Goal: Task Accomplishment & Management: Use online tool/utility

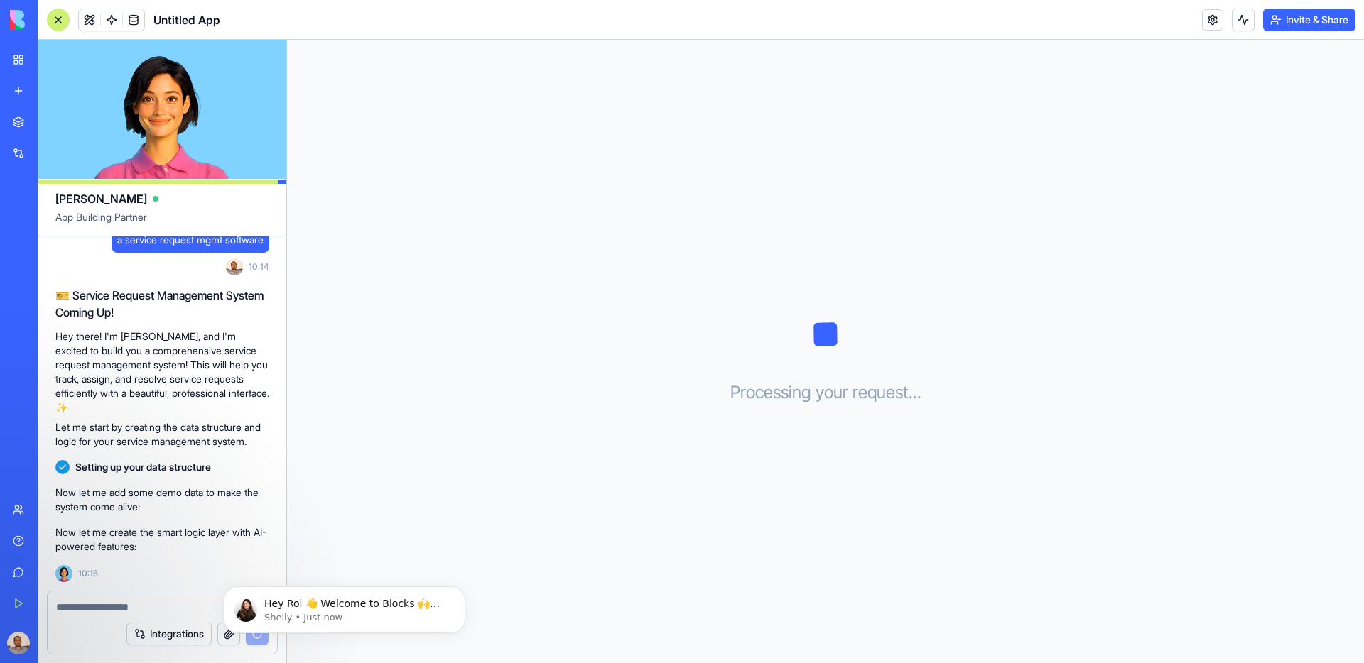
scroll to position [58, 0]
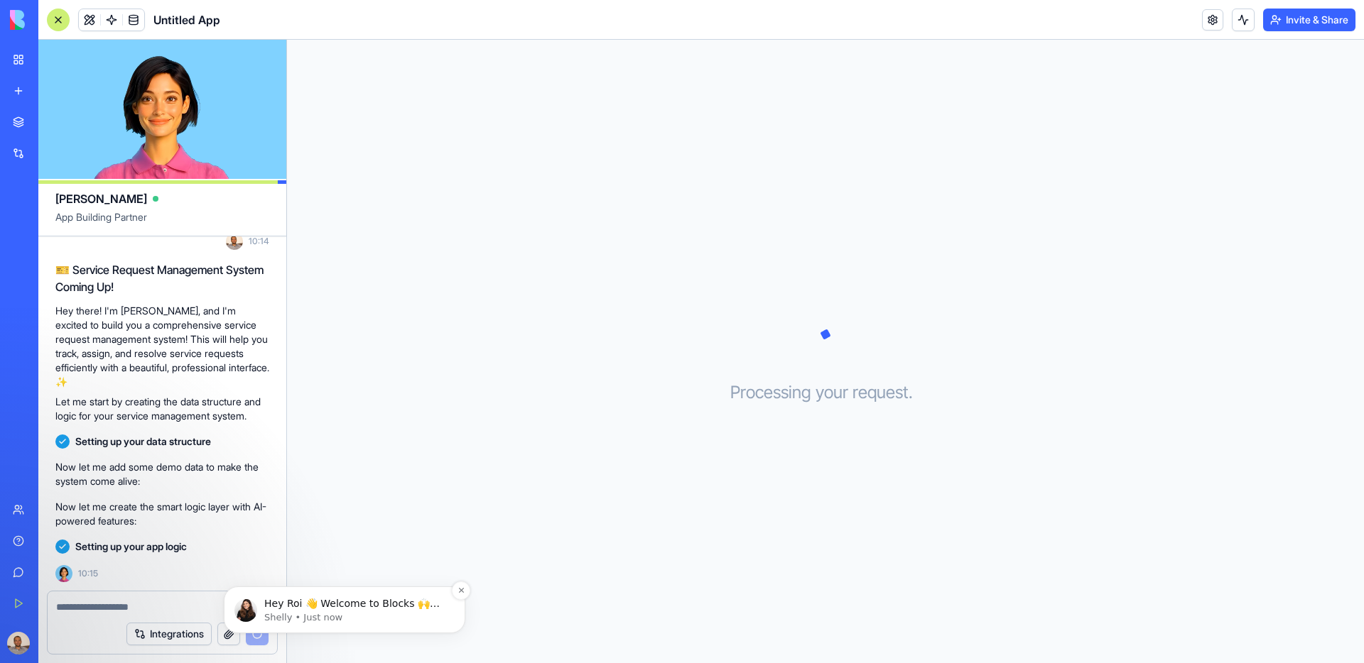
click at [361, 615] on p "Shelly • Just now" at bounding box center [355, 617] width 183 height 13
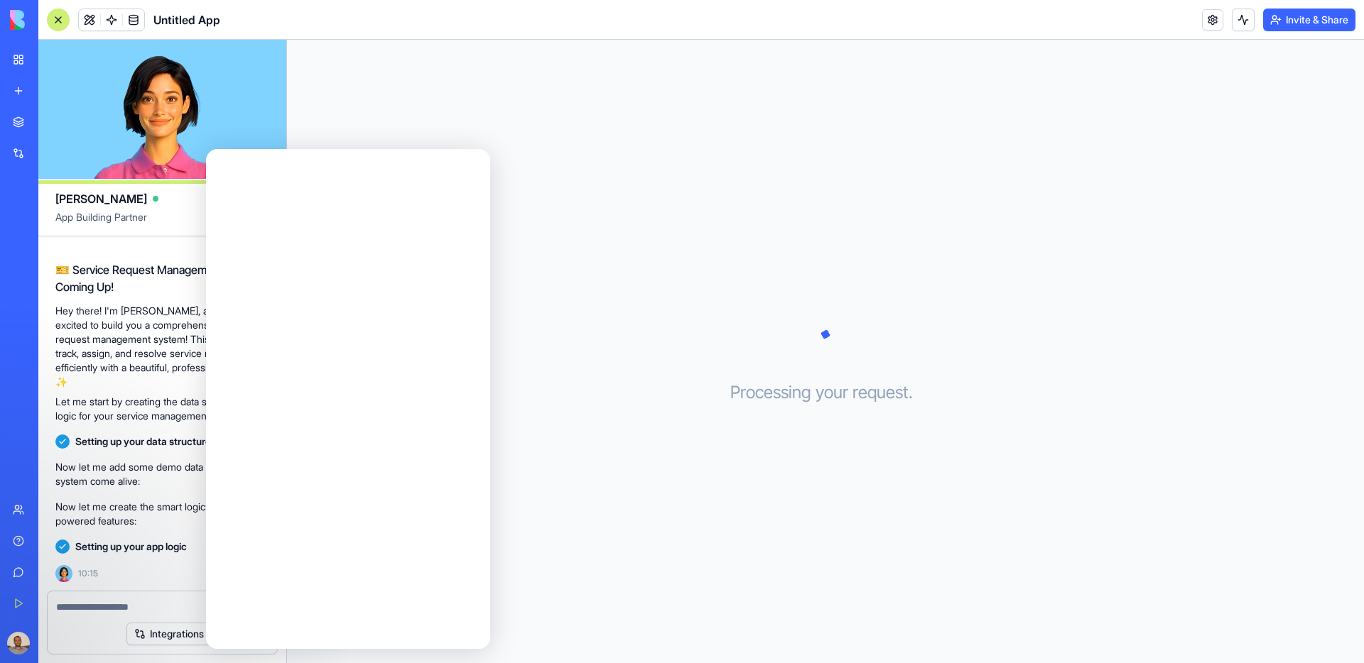
scroll to position [0, 0]
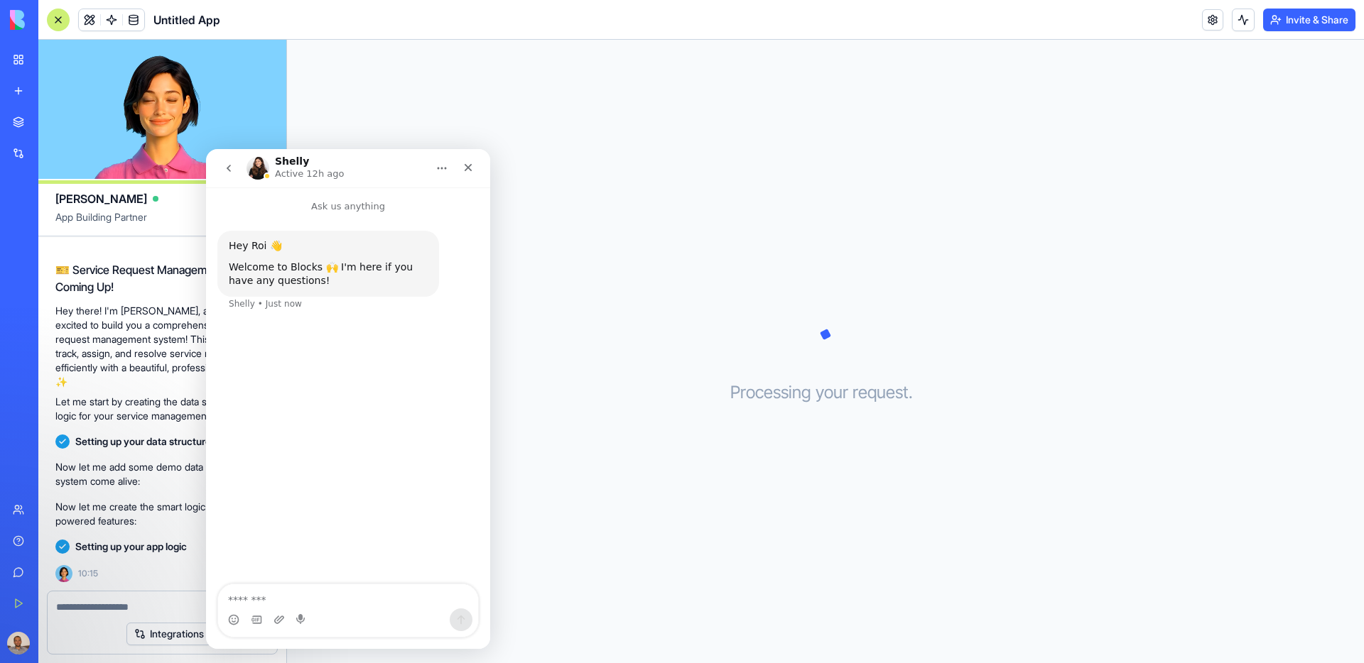
click at [537, 482] on div "Processing your request . . ." at bounding box center [825, 352] width 1077 height 624
click at [224, 174] on button "go back" at bounding box center [228, 168] width 27 height 27
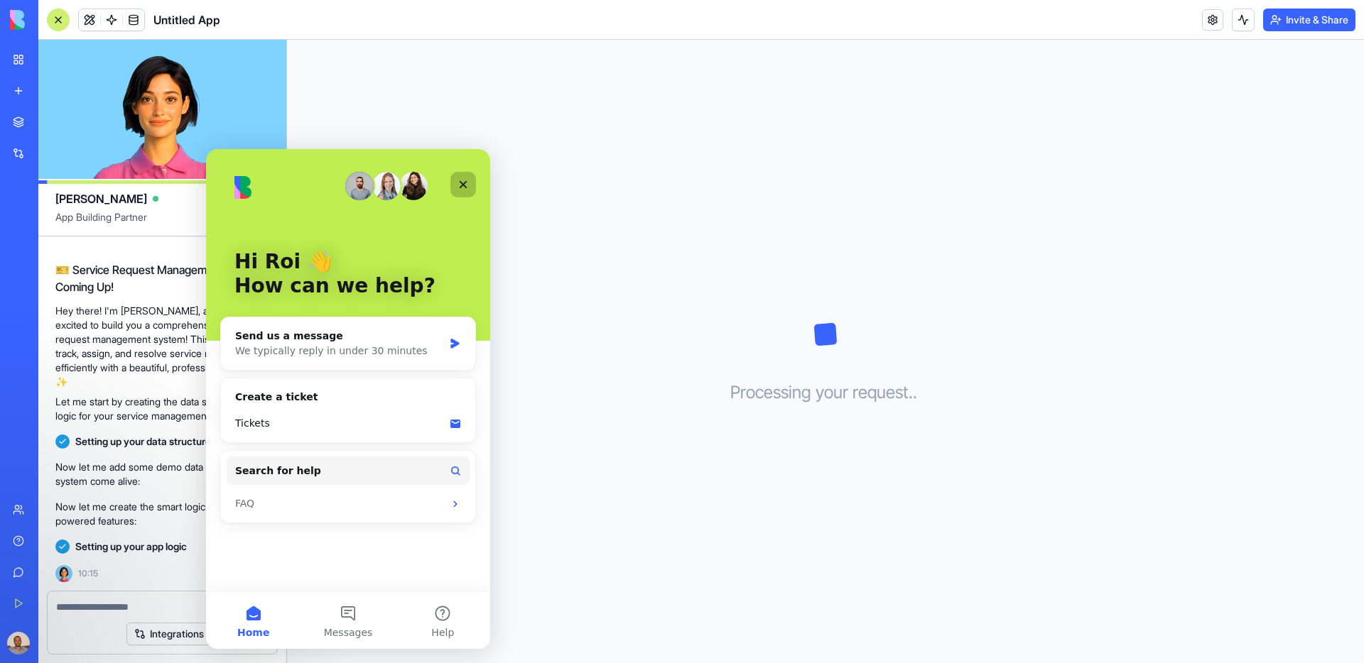
click at [457, 180] on icon "Close" at bounding box center [462, 184] width 11 height 11
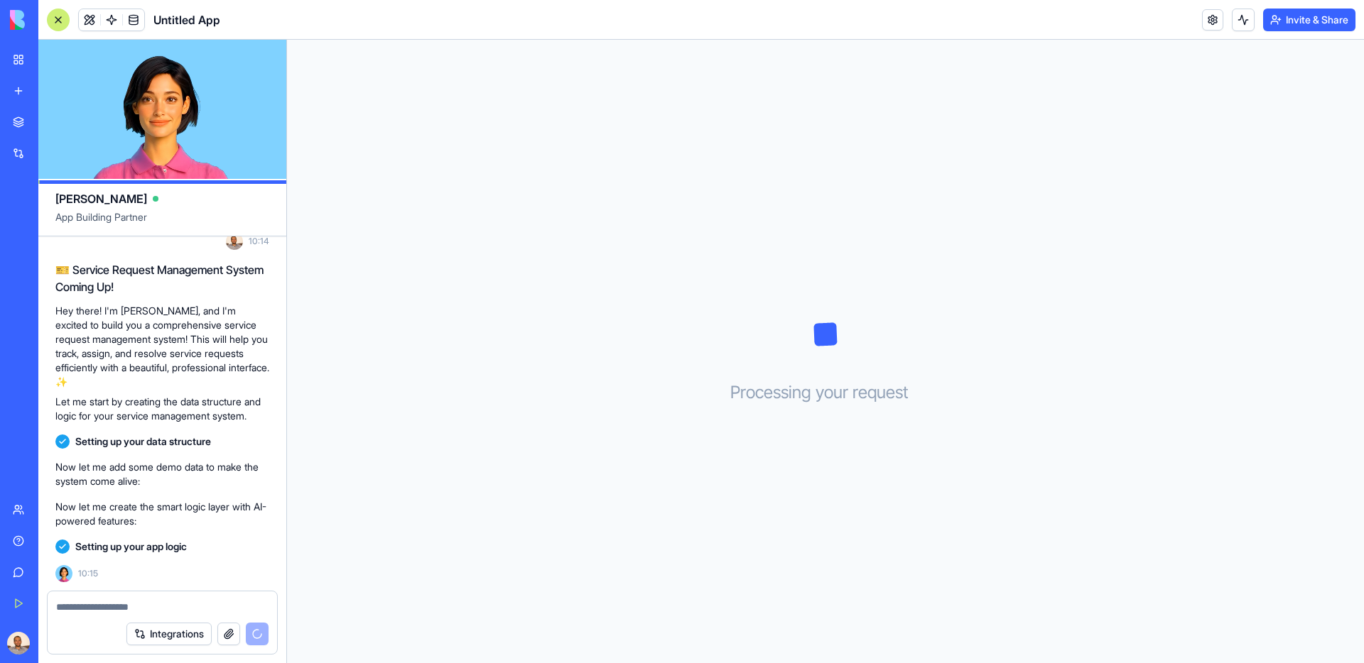
click at [941, 425] on div "Processing your request . . ." at bounding box center [825, 352] width 1077 height 624
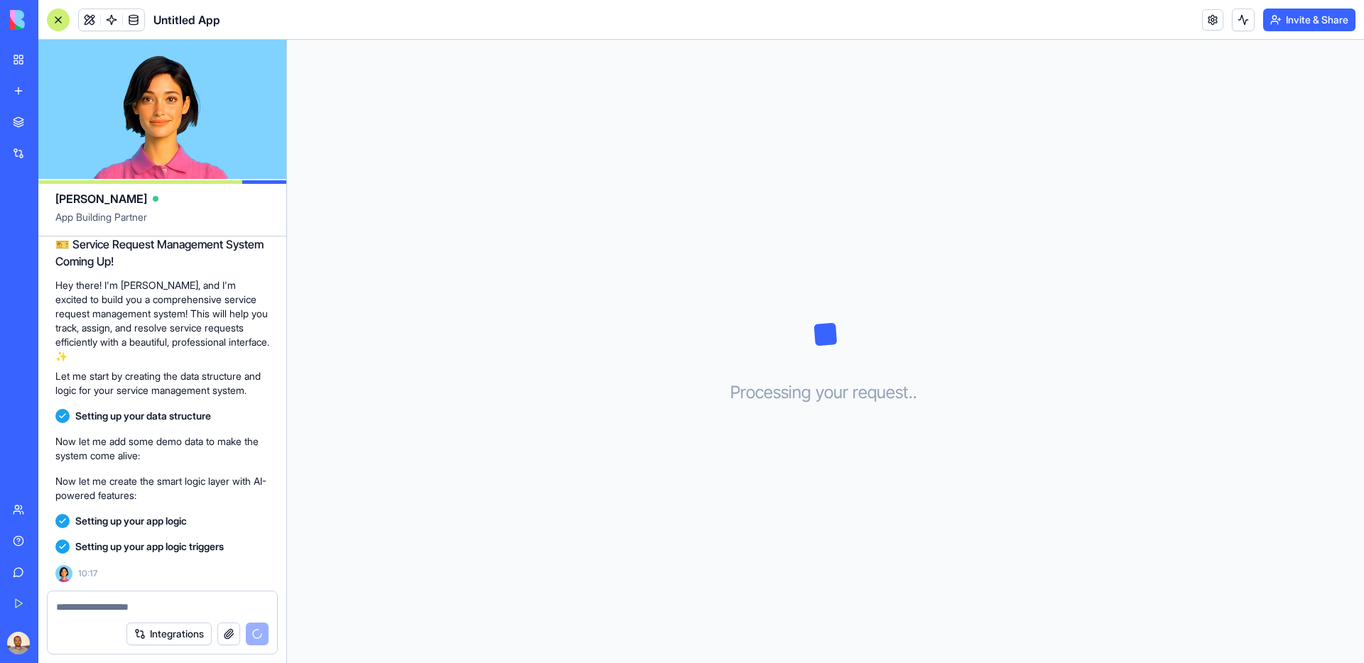
scroll to position [83, 0]
click at [971, 293] on div "Processing your request . . ." at bounding box center [825, 352] width 1077 height 624
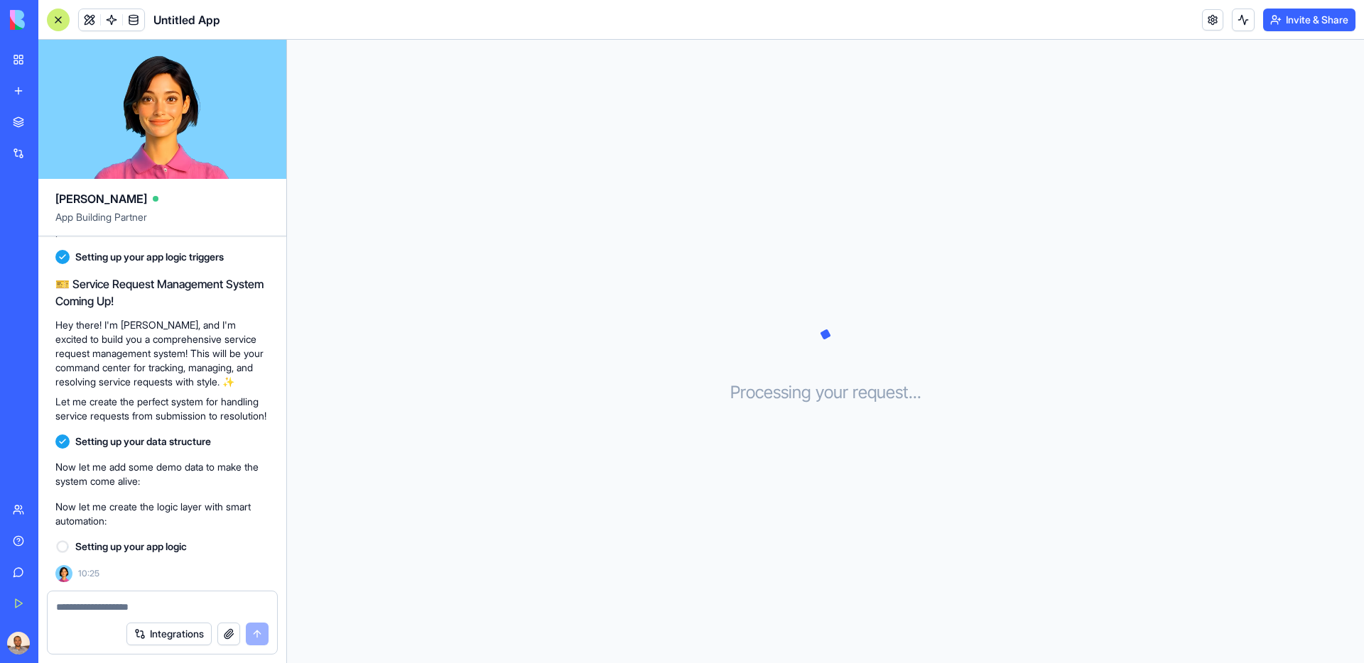
scroll to position [310, 0]
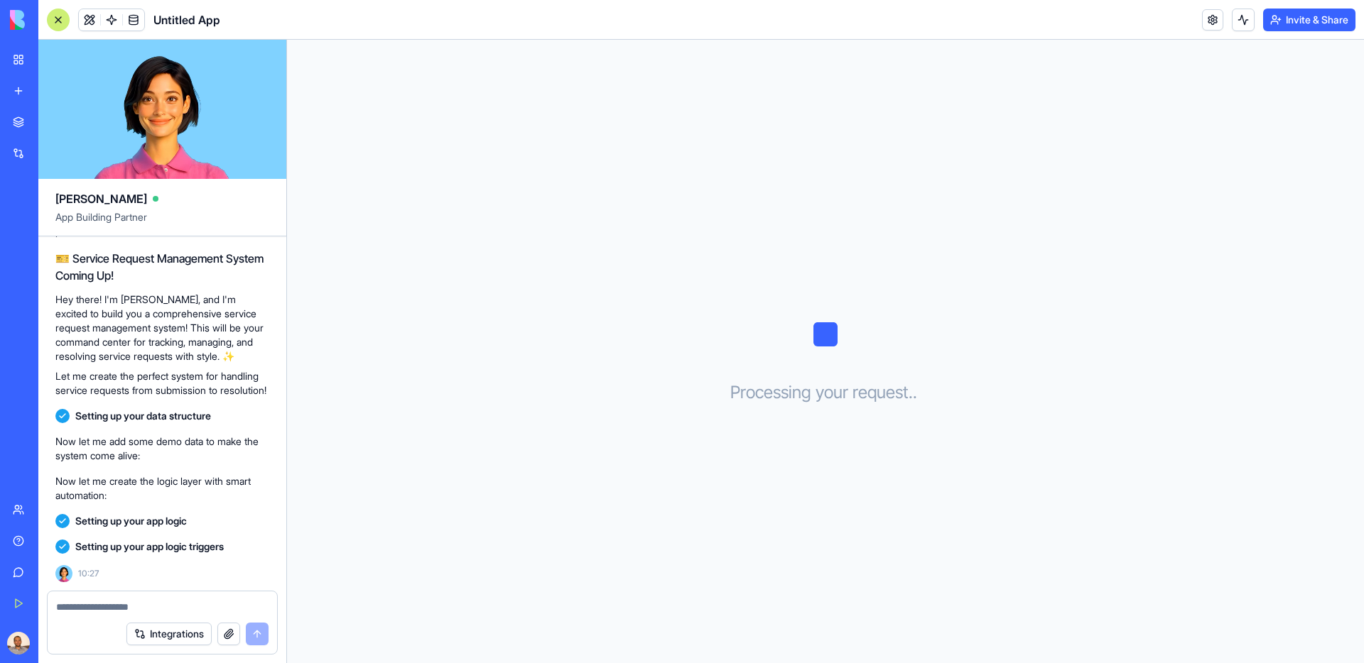
click at [20, 288] on div "Banner Studio" at bounding box center [16, 284] width 7 height 14
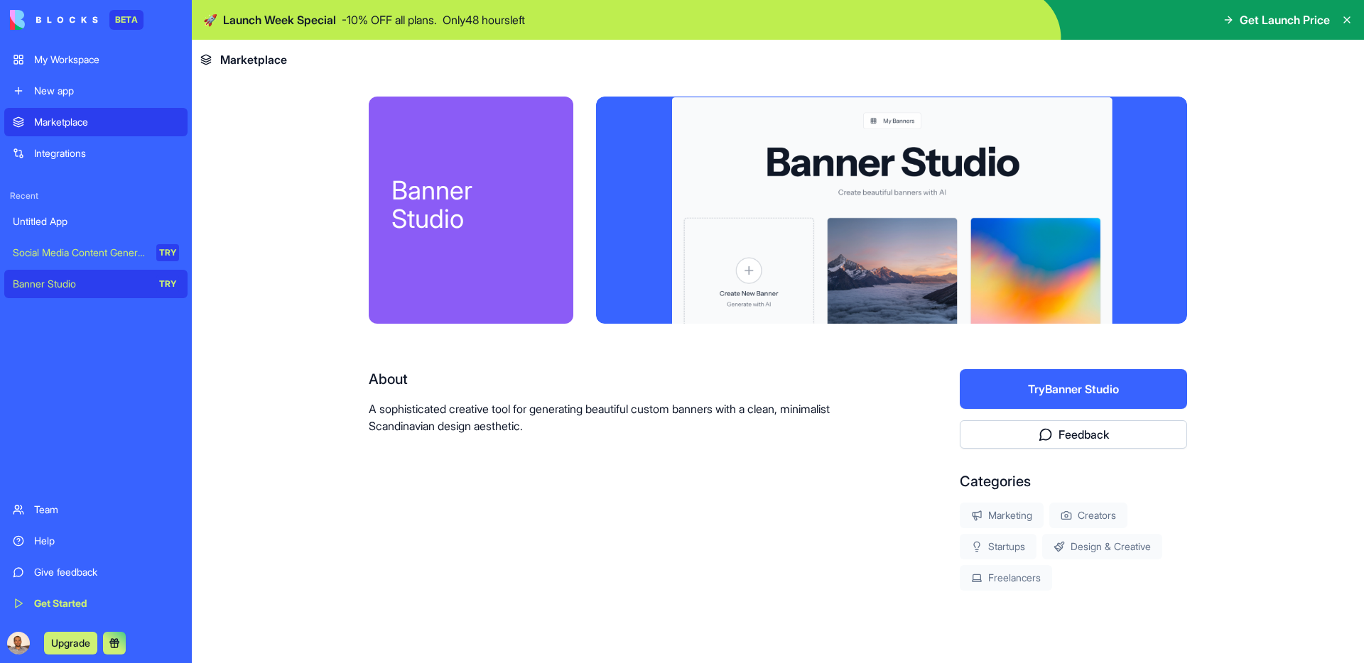
click at [1052, 388] on button "Try Banner Studio" at bounding box center [1072, 389] width 227 height 40
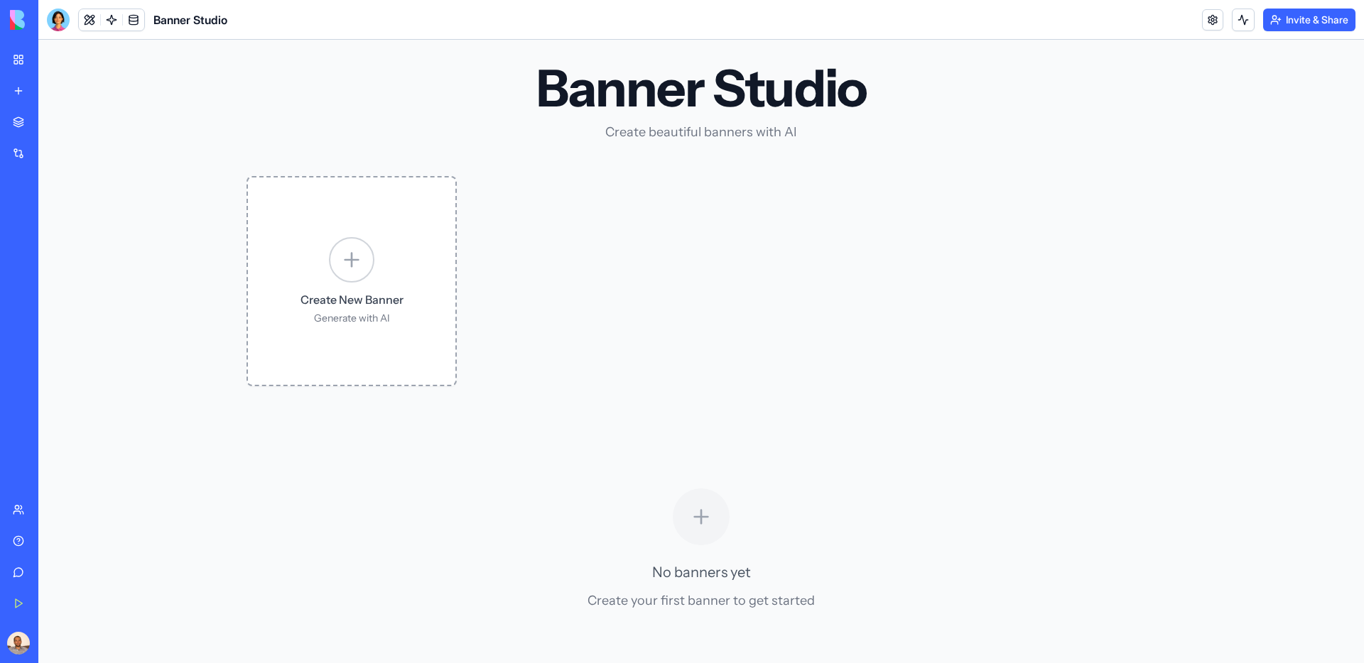
click at [381, 312] on p "Generate with AI" at bounding box center [351, 318] width 103 height 14
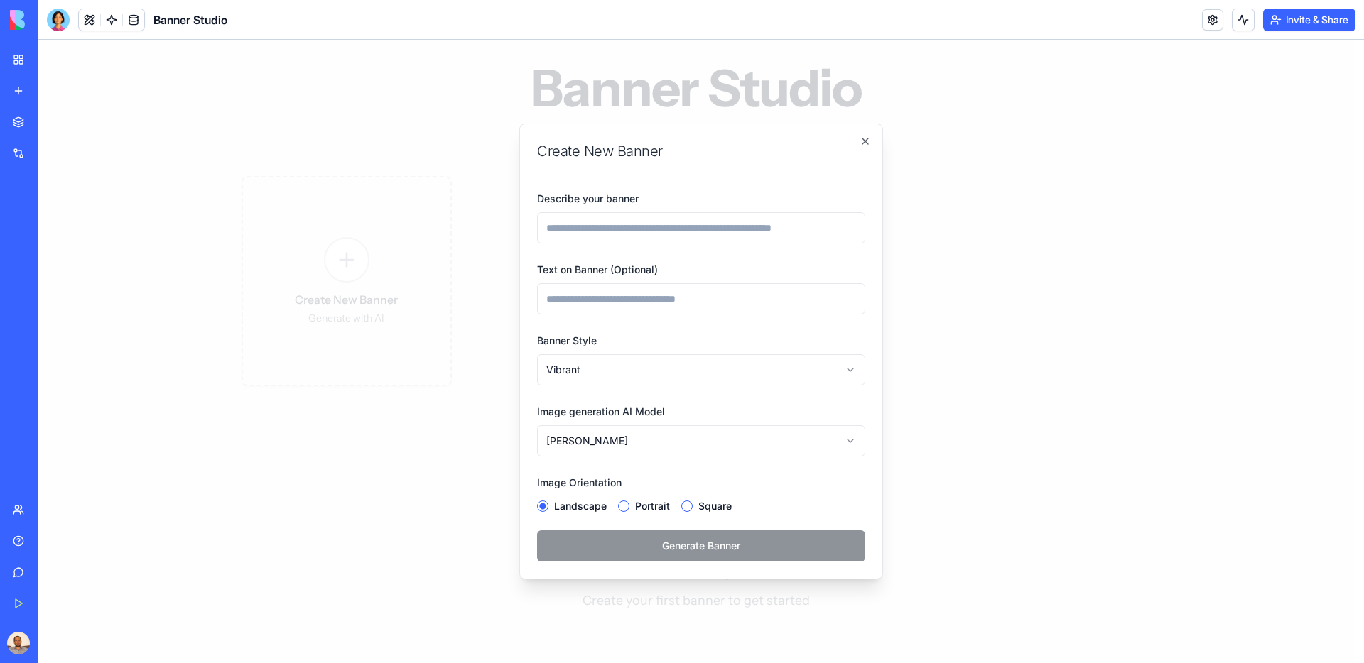
click at [1091, 295] on div at bounding box center [700, 352] width 1325 height 624
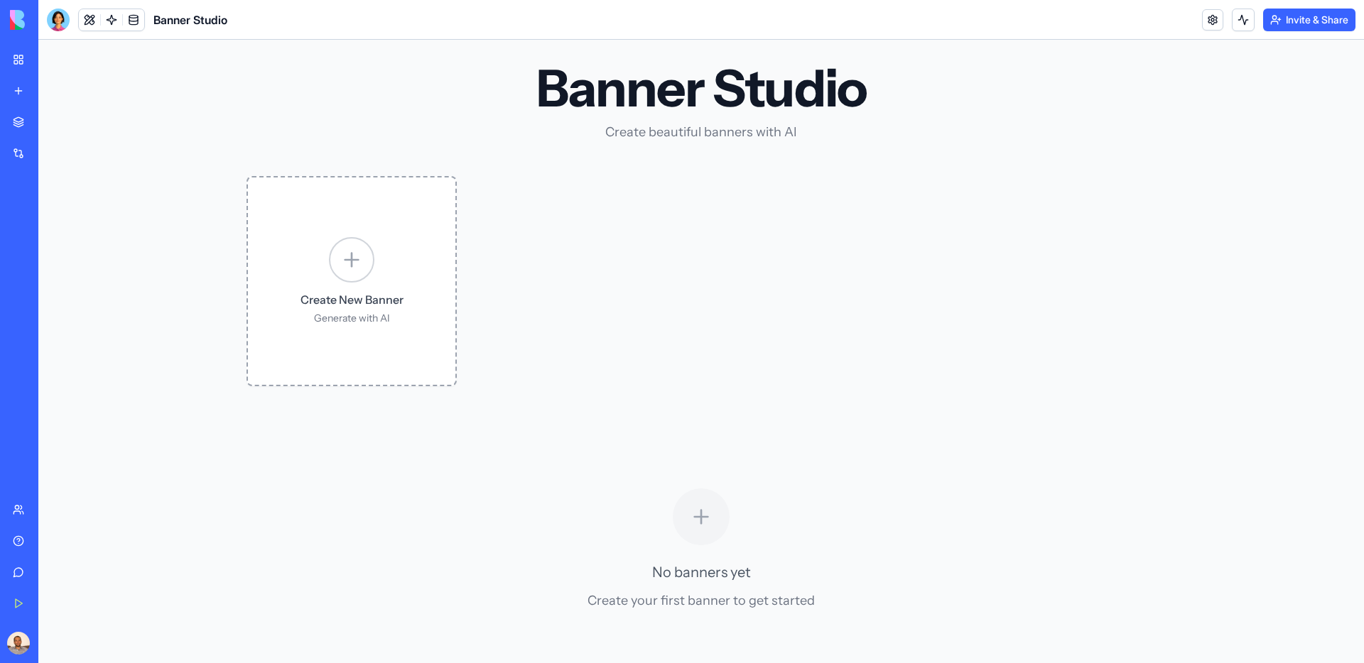
click at [346, 284] on div "Create New Banner Generate with AI" at bounding box center [351, 281] width 207 height 207
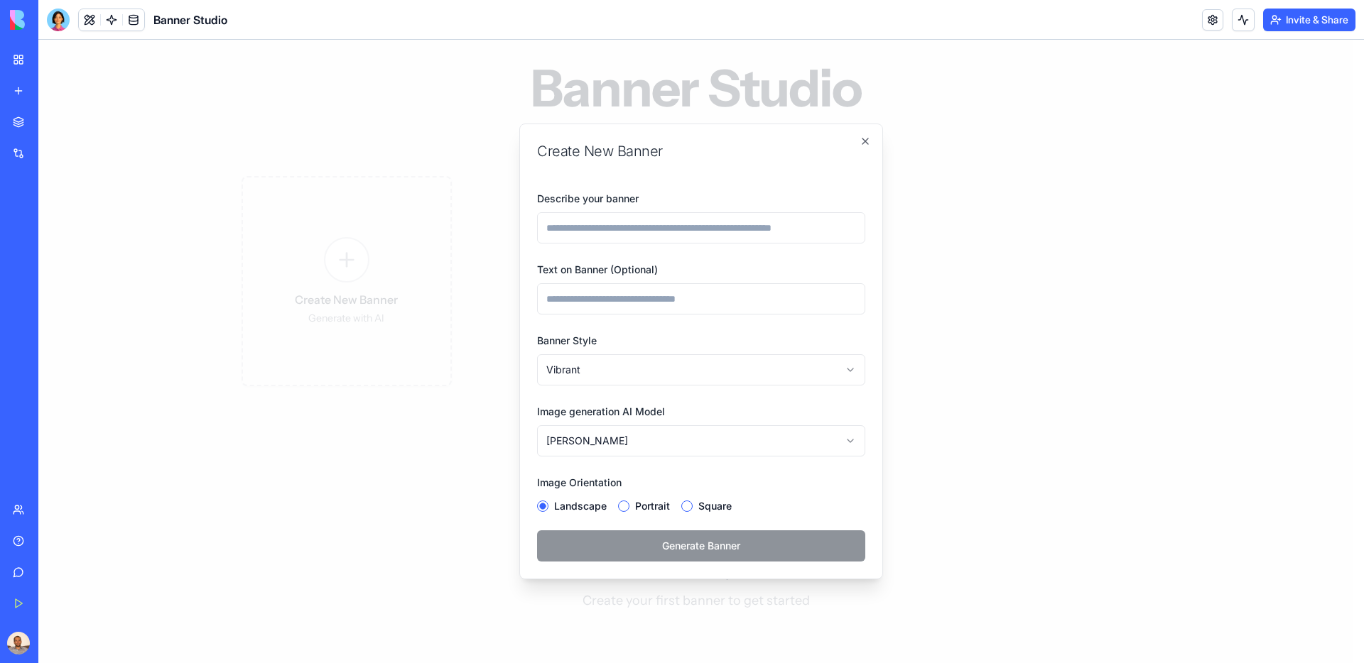
click at [709, 239] on input "Describe your banner" at bounding box center [701, 227] width 328 height 31
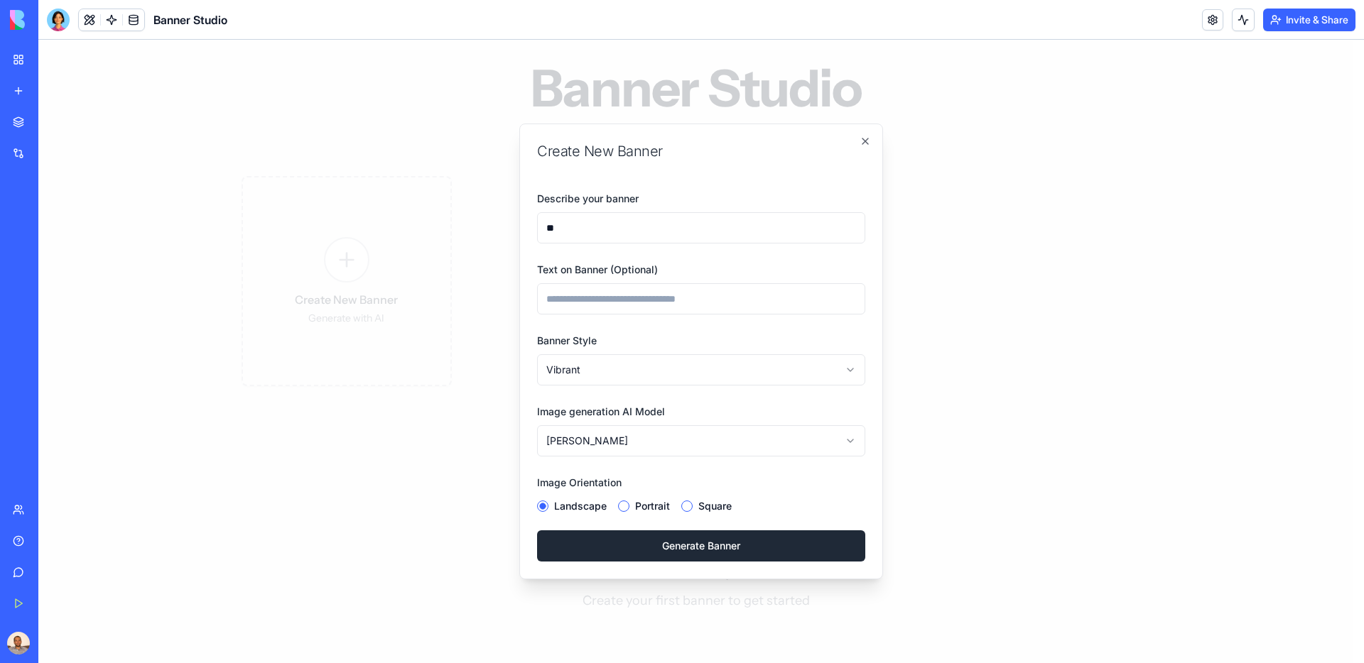
type input "***"
type input "**********"
click at [717, 305] on input "Text on Banner (Optional)" at bounding box center [701, 298] width 328 height 31
type input "**********"
click at [702, 447] on body "**********" at bounding box center [695, 371] width 1315 height 662
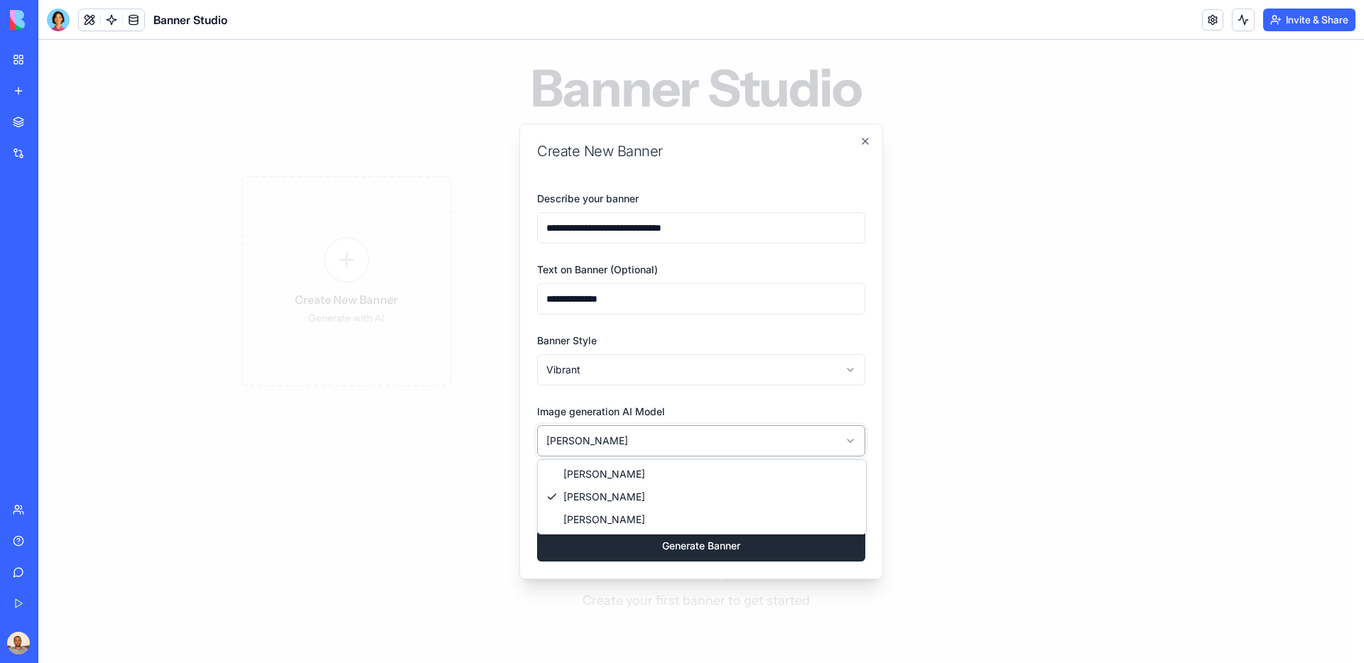
click at [702, 447] on body "**********" at bounding box center [695, 371] width 1315 height 662
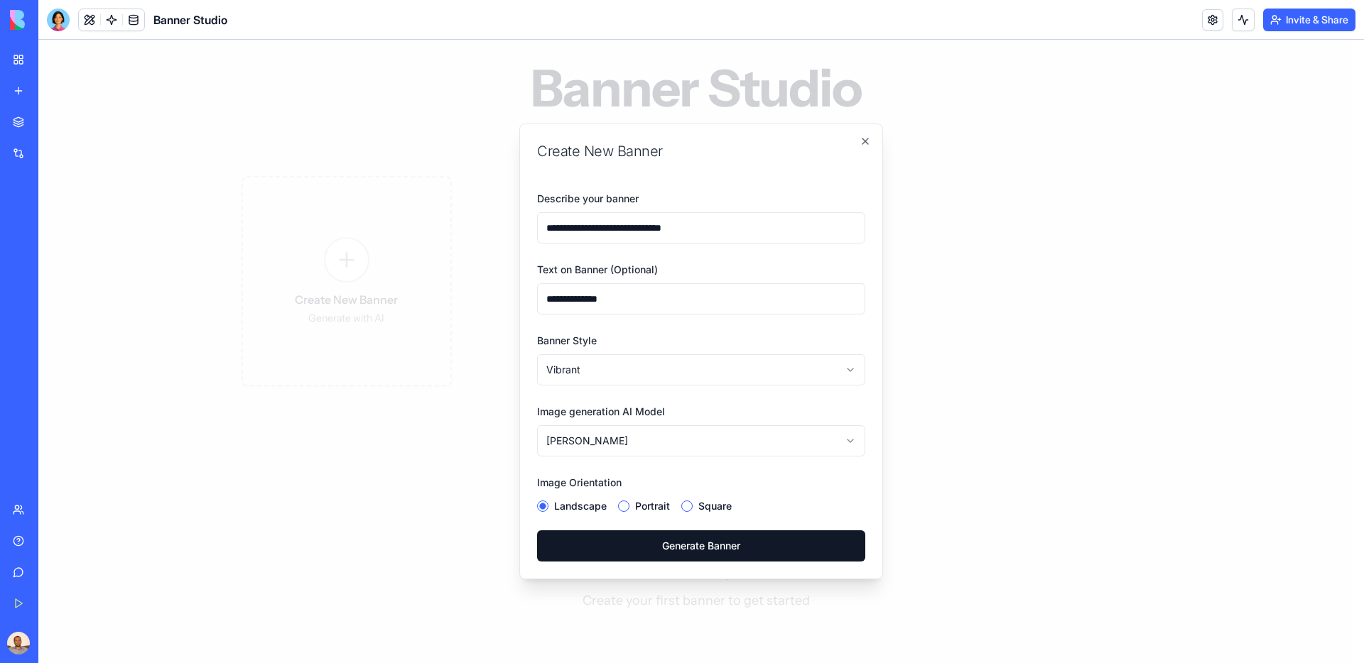
click at [683, 546] on button "Generate Banner" at bounding box center [701, 546] width 328 height 31
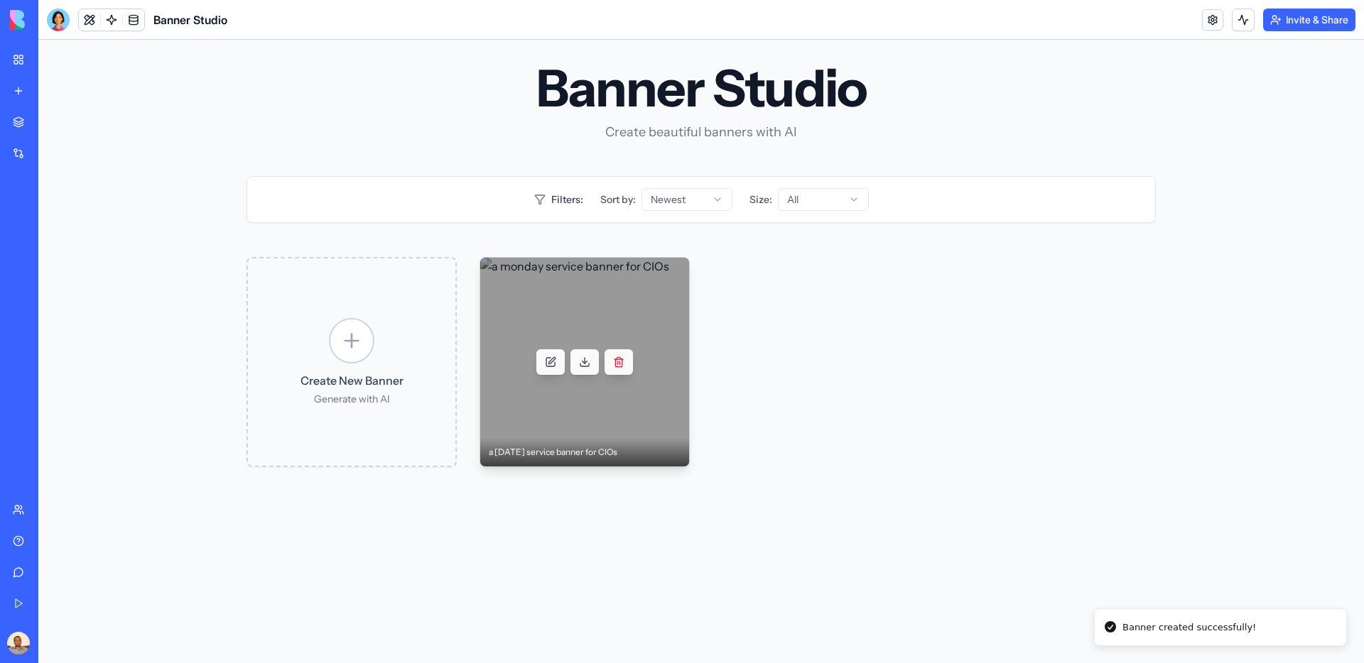
click at [632, 395] on div at bounding box center [584, 362] width 209 height 209
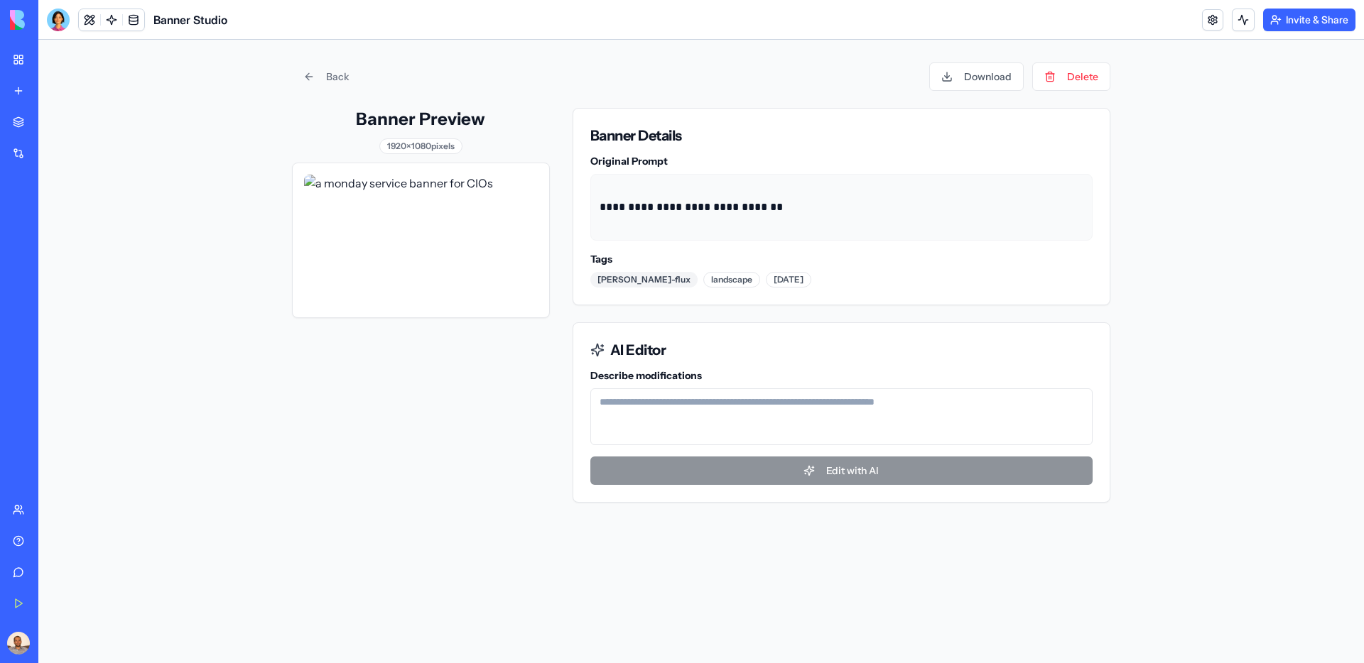
click at [53, 222] on div "Untitled App" at bounding box center [33, 221] width 40 height 14
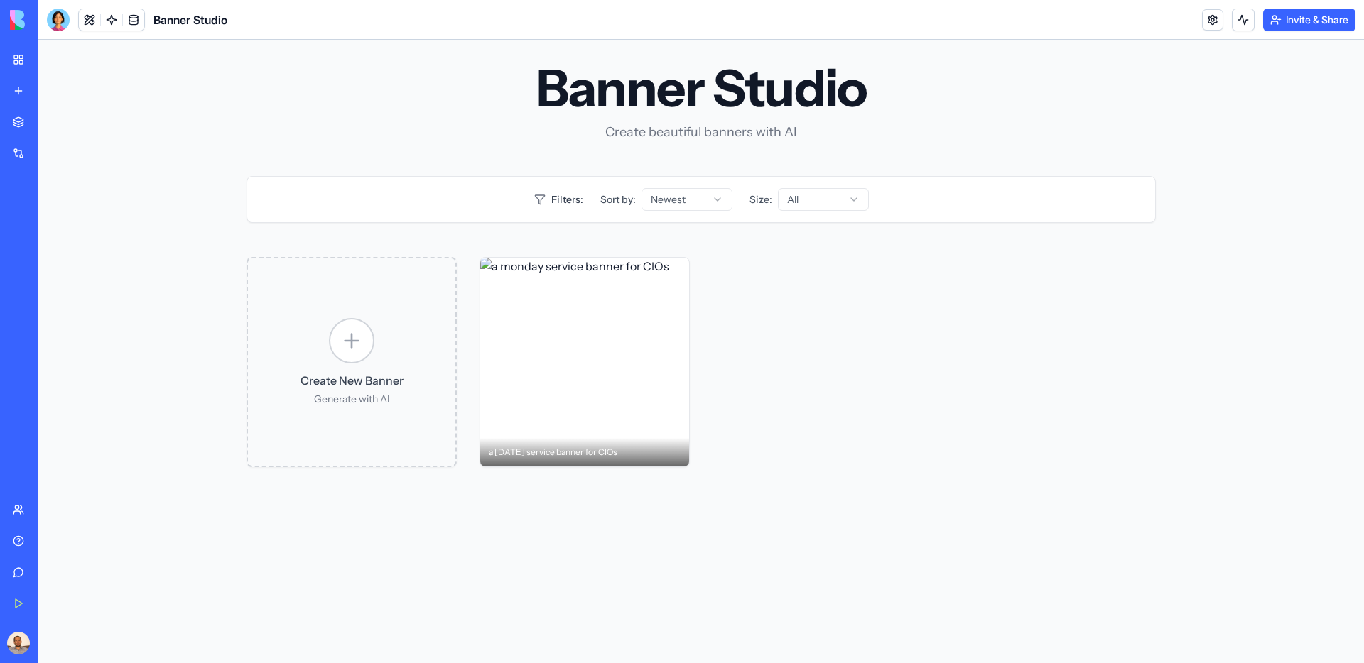
click at [43, 217] on div "ServiceDesk Pro" at bounding box center [33, 221] width 40 height 14
click at [61, 213] on link "ServiceDesk Pro" at bounding box center [32, 221] width 57 height 28
click at [12, 153] on link "Integrations" at bounding box center [32, 153] width 57 height 28
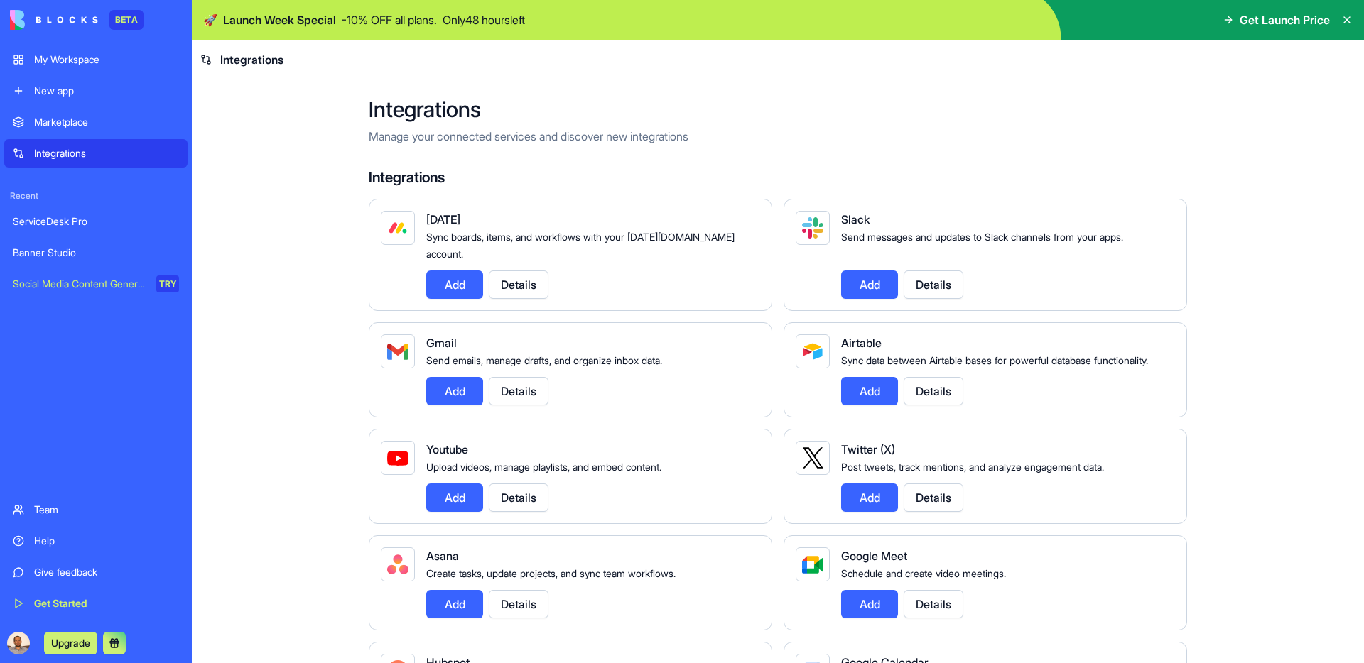
click at [93, 124] on div "Marketplace" at bounding box center [106, 122] width 145 height 14
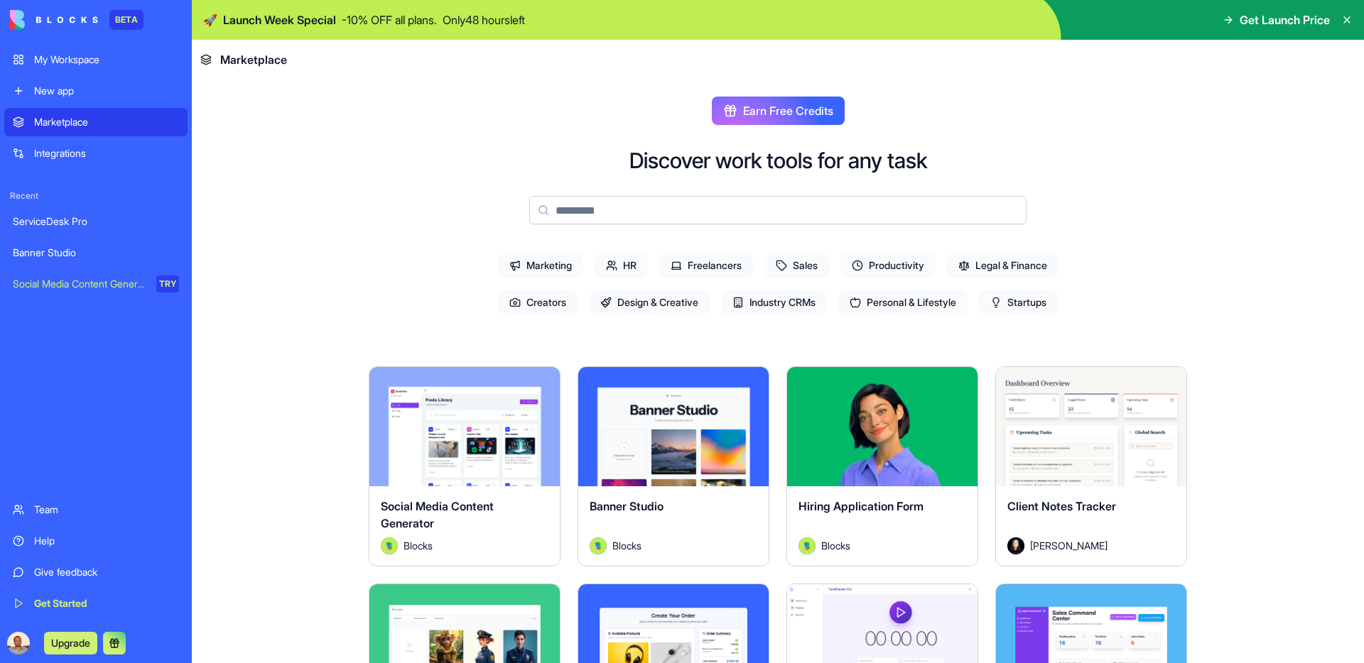
click at [582, 212] on input at bounding box center [777, 210] width 497 height 28
click at [92, 89] on div "New app" at bounding box center [106, 91] width 145 height 14
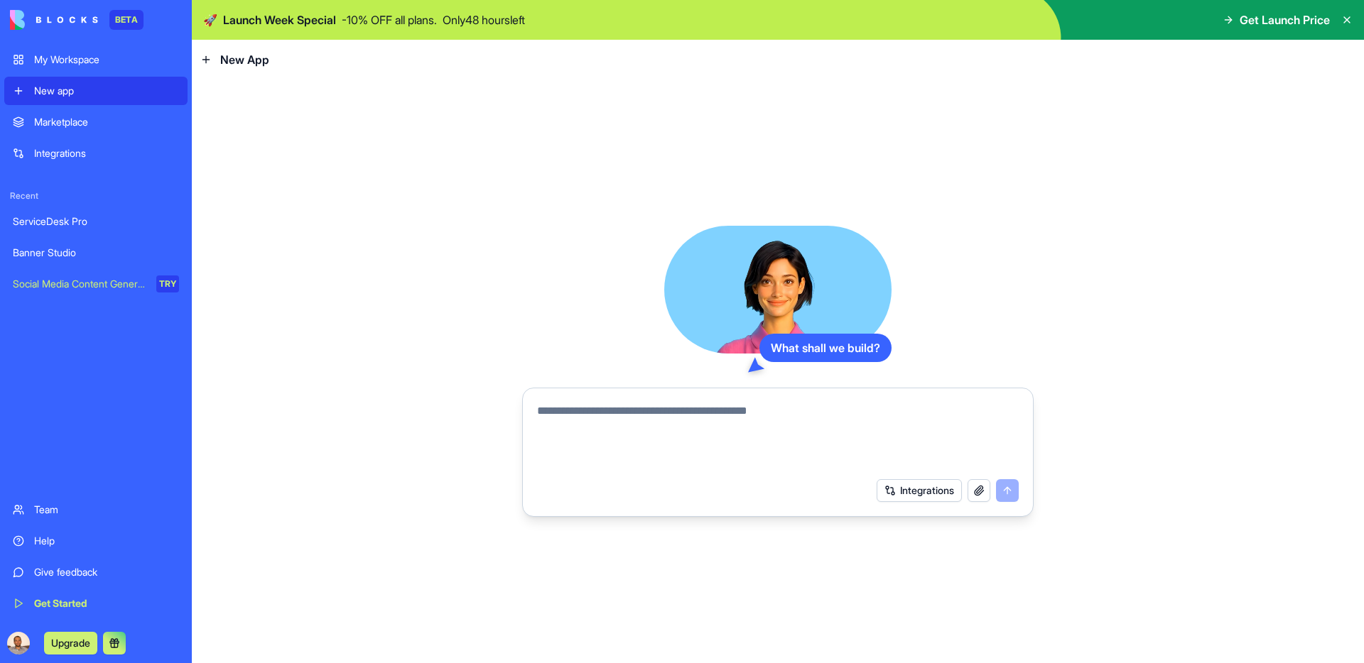
click at [700, 437] on textarea at bounding box center [778, 437] width 482 height 68
click at [886, 491] on button "Integrations" at bounding box center [918, 490] width 85 height 23
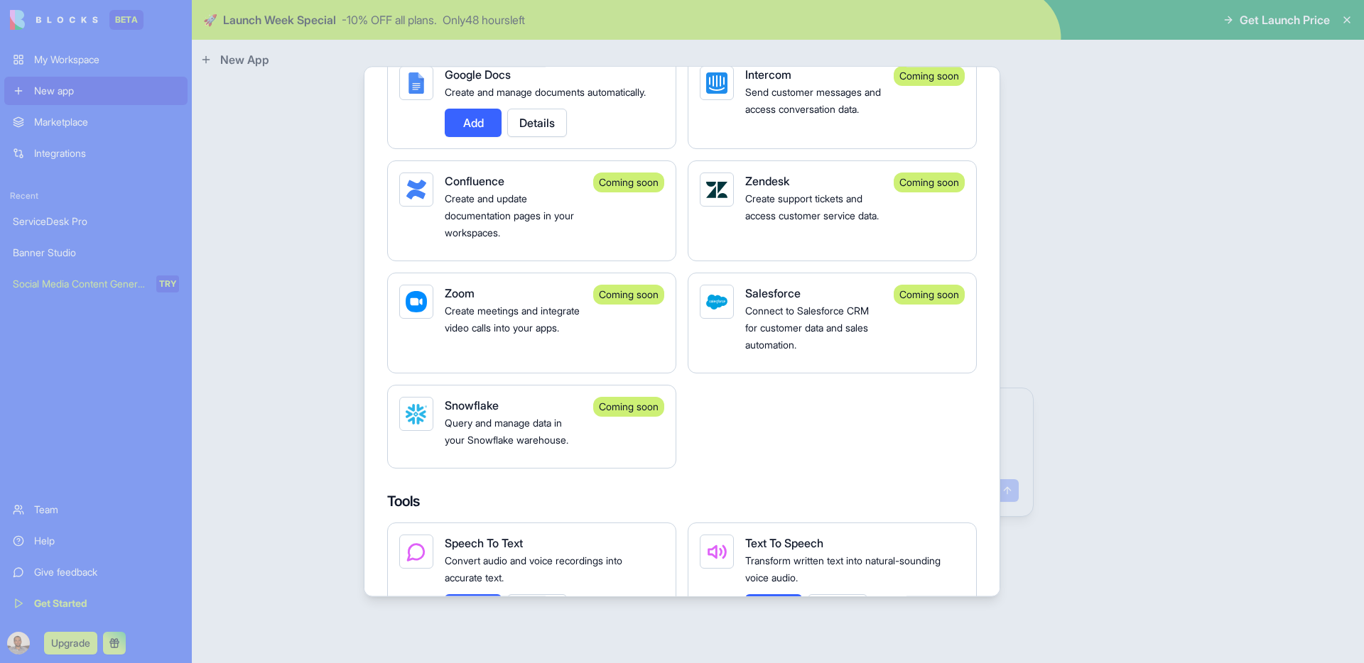
scroll to position [13, 0]
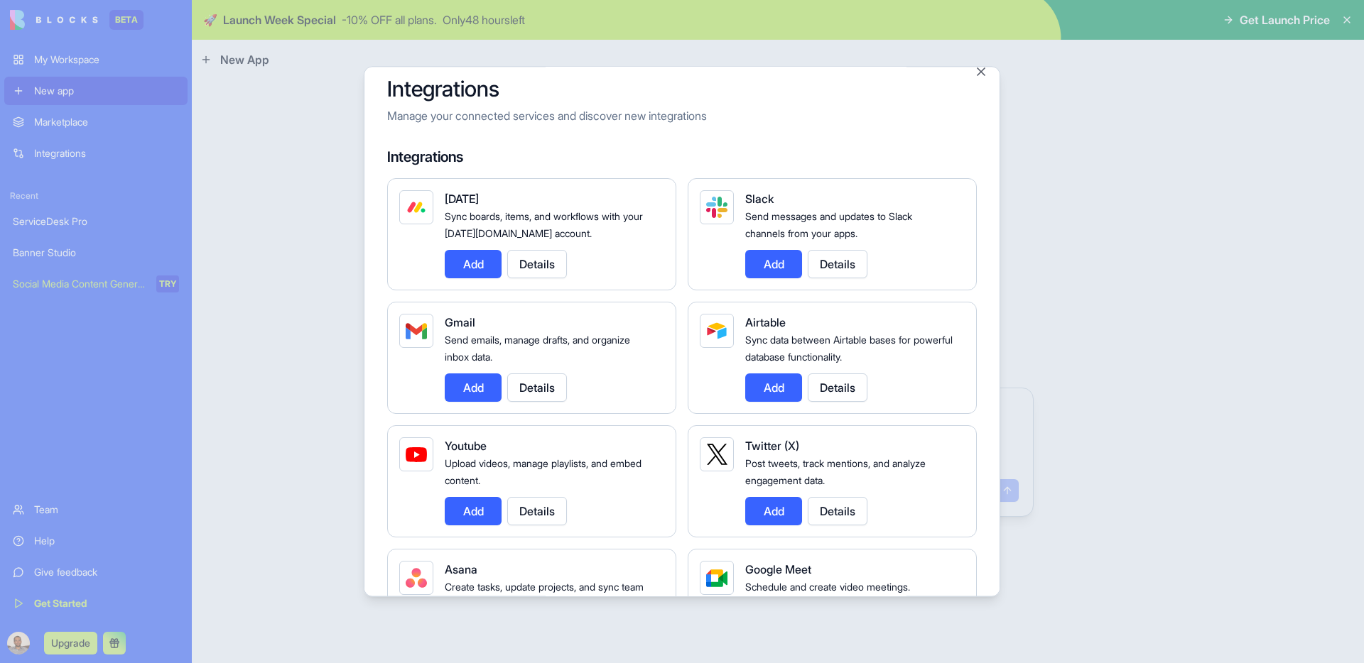
click at [781, 390] on button "Add" at bounding box center [773, 388] width 57 height 28
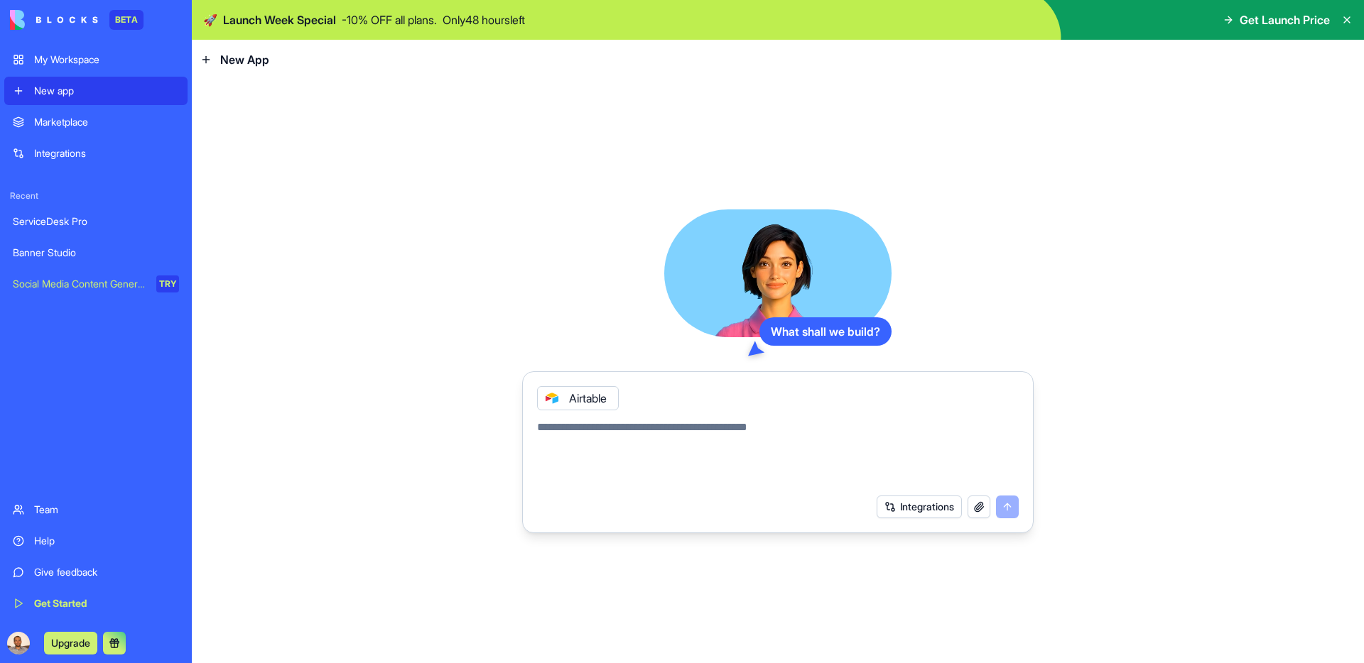
click at [668, 440] on textarea at bounding box center [778, 453] width 482 height 68
drag, startPoint x: 619, startPoint y: 182, endPoint x: 925, endPoint y: 325, distance: 338.0
click at [925, 325] on div "What shall we build? Airtable Integrations" at bounding box center [778, 372] width 1172 height 584
click at [925, 325] on div "What shall we build? Airtable Integrations" at bounding box center [777, 372] width 511 height 324
click at [118, 219] on div "ServiceDesk Pro" at bounding box center [96, 221] width 166 height 14
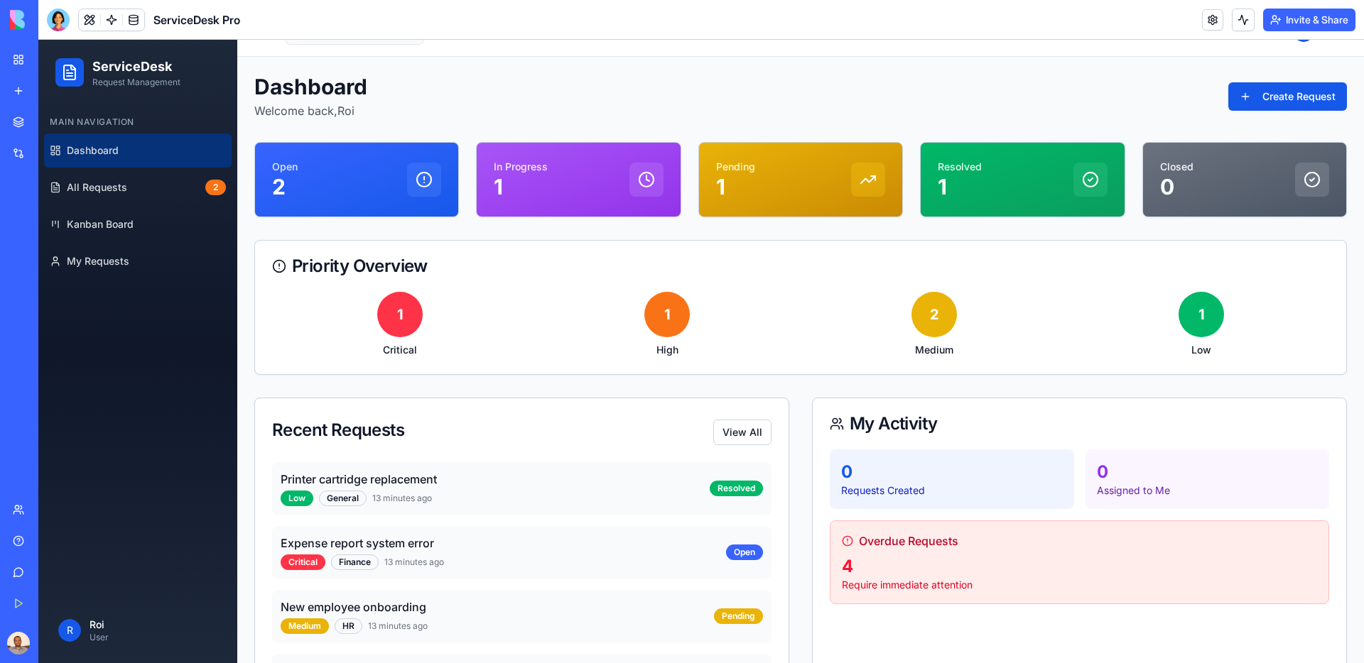
scroll to position [177, 0]
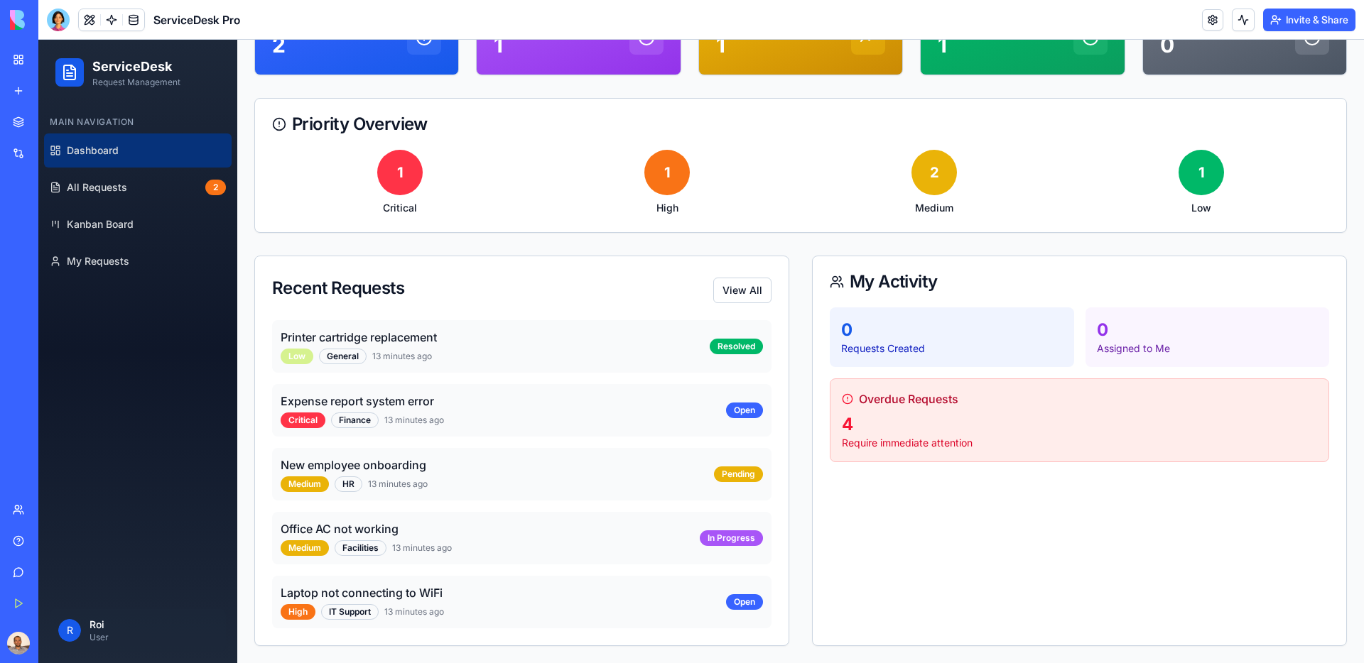
click at [300, 357] on div "Low" at bounding box center [297, 357] width 33 height 16
click at [418, 359] on span "13 minutes ago" at bounding box center [402, 356] width 60 height 11
click at [733, 344] on div "Resolved" at bounding box center [735, 347] width 53 height 16
click at [101, 175] on link "All Requests 2" at bounding box center [137, 187] width 187 height 34
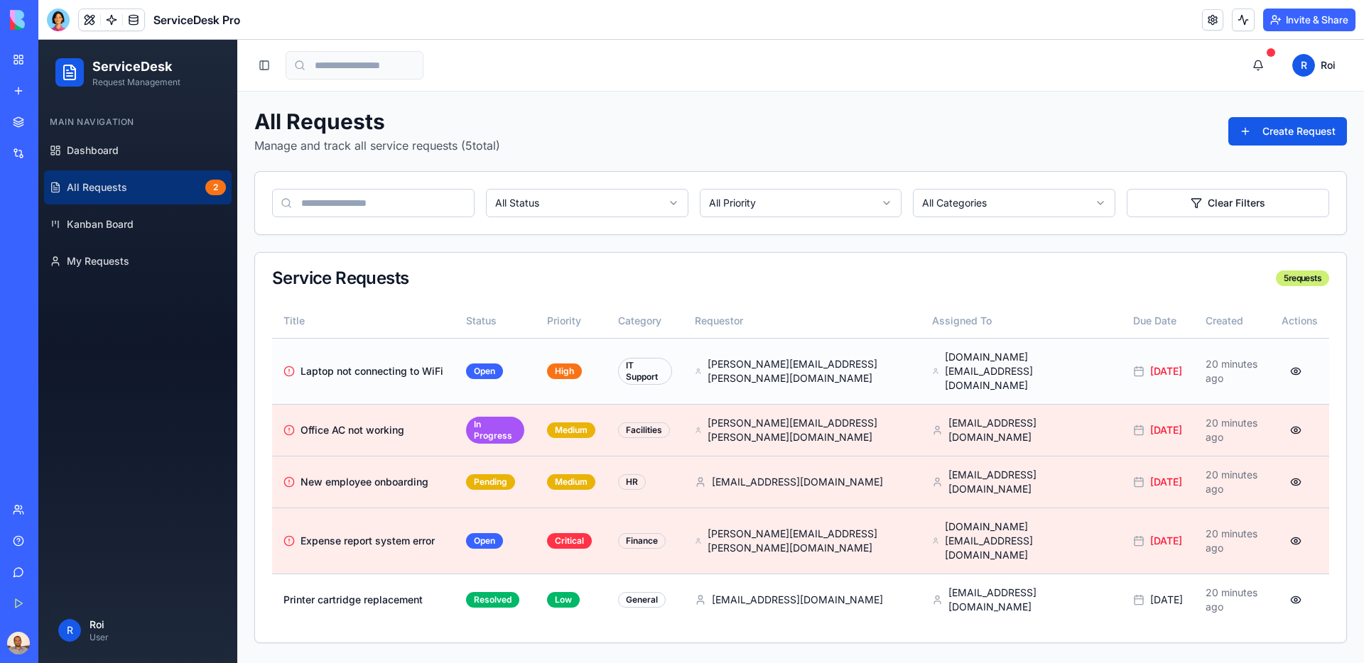
click at [406, 364] on span "Laptop not connecting to WiFi" at bounding box center [371, 371] width 143 height 14
click at [874, 364] on td "john.doe@company.com" at bounding box center [801, 371] width 237 height 66
click at [565, 371] on td "High" at bounding box center [570, 371] width 71 height 66
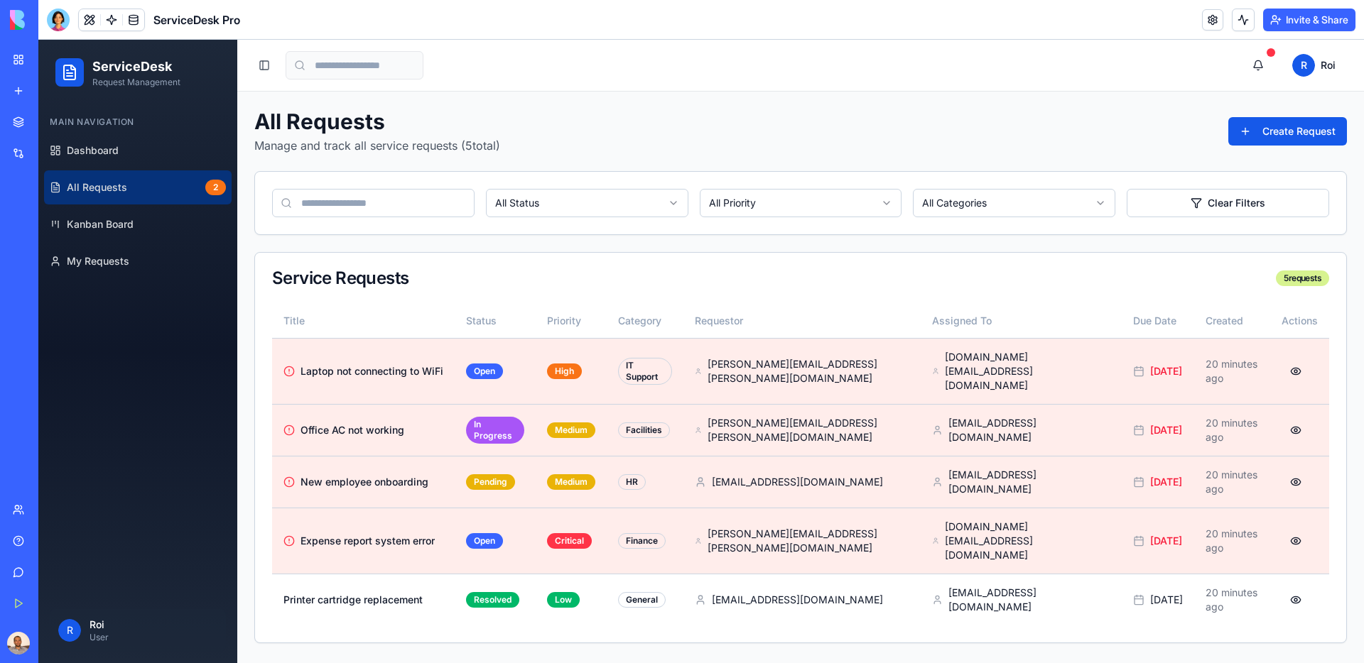
click at [1295, 275] on div "5 requests" at bounding box center [1302, 279] width 53 height 16
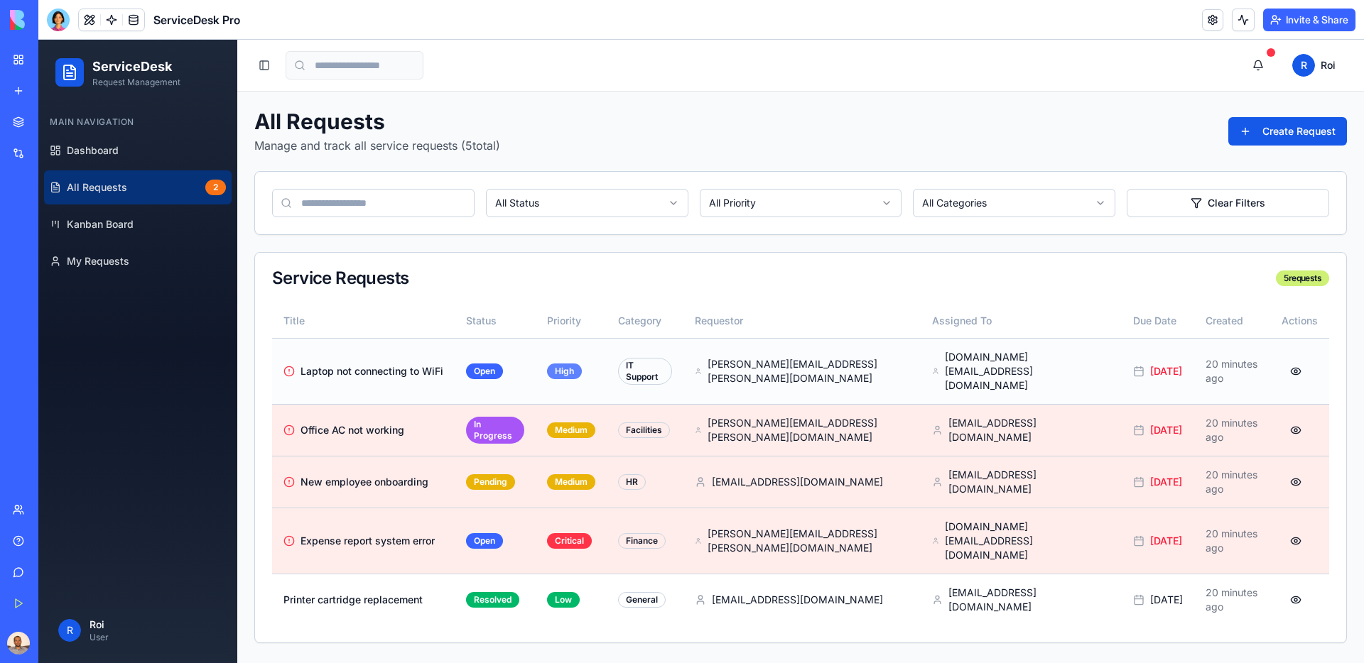
click at [582, 364] on div "High" at bounding box center [564, 372] width 35 height 16
click at [497, 371] on td "Open" at bounding box center [495, 371] width 81 height 66
click at [495, 364] on div "Open" at bounding box center [484, 372] width 37 height 16
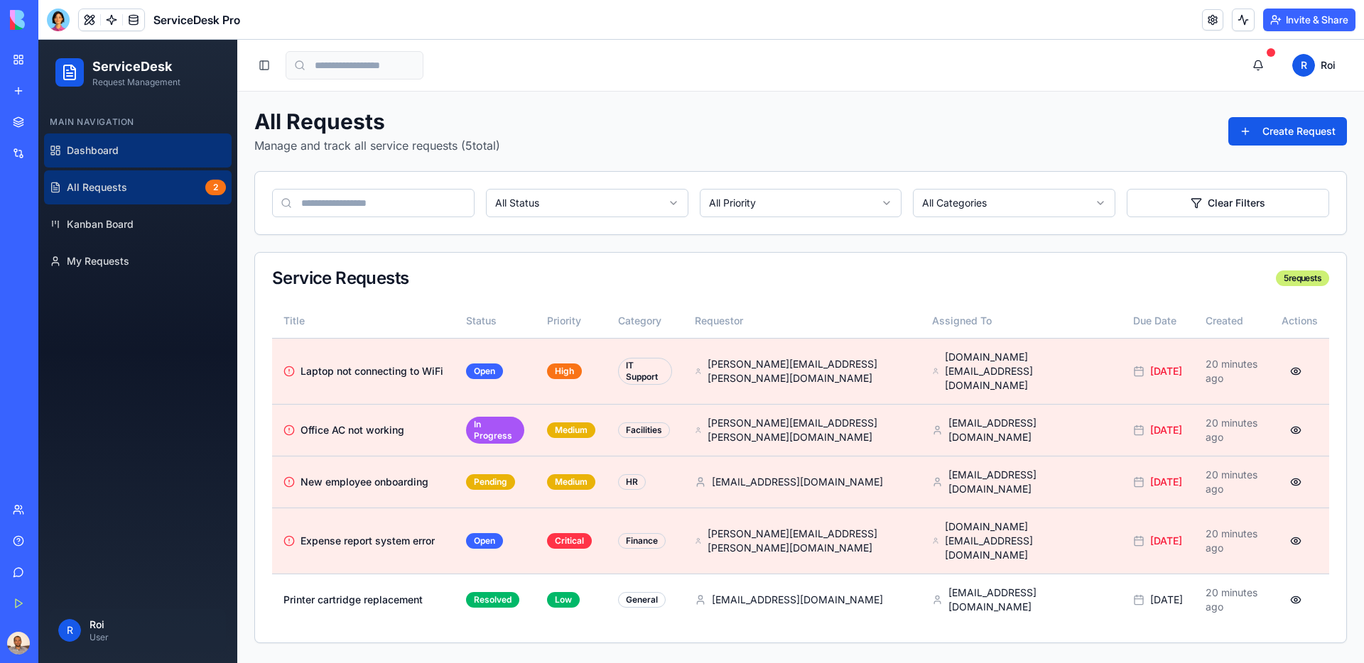
click at [86, 151] on span "Dashboard" at bounding box center [93, 150] width 52 height 14
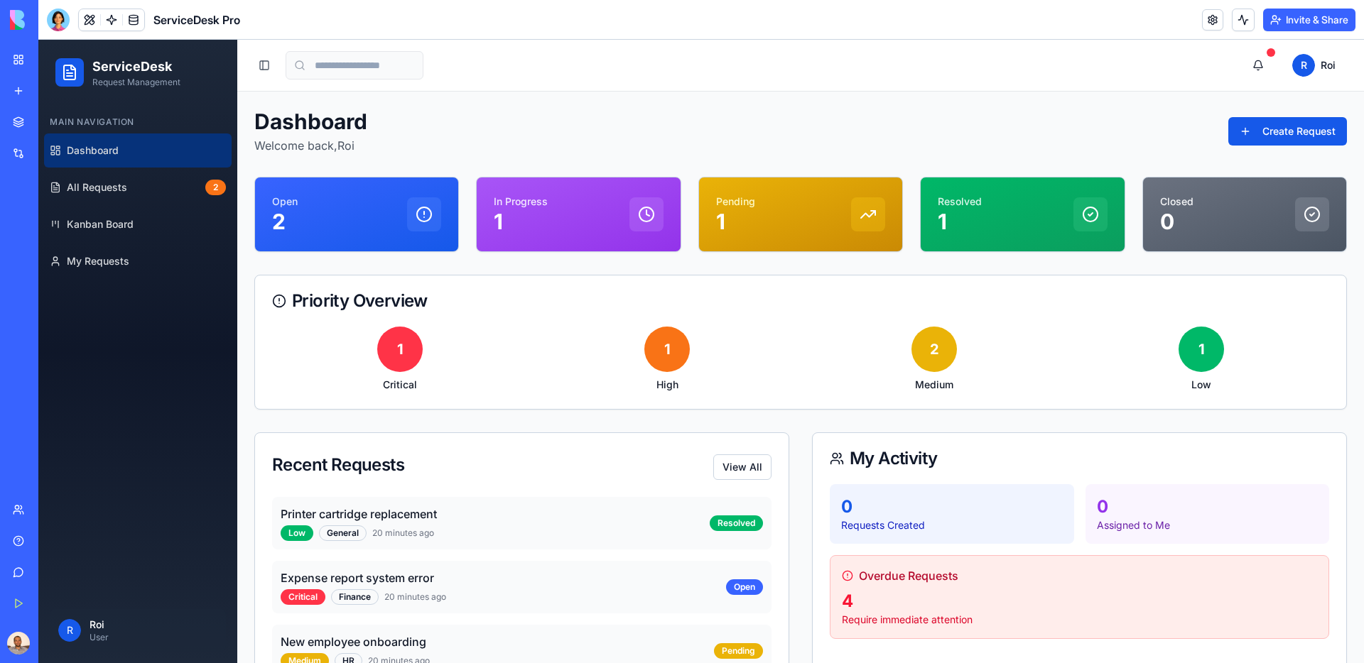
click at [87, 70] on div "ServiceDesk Request Management" at bounding box center [137, 72] width 165 height 31
click at [127, 21] on span at bounding box center [134, 20] width 40 height 40
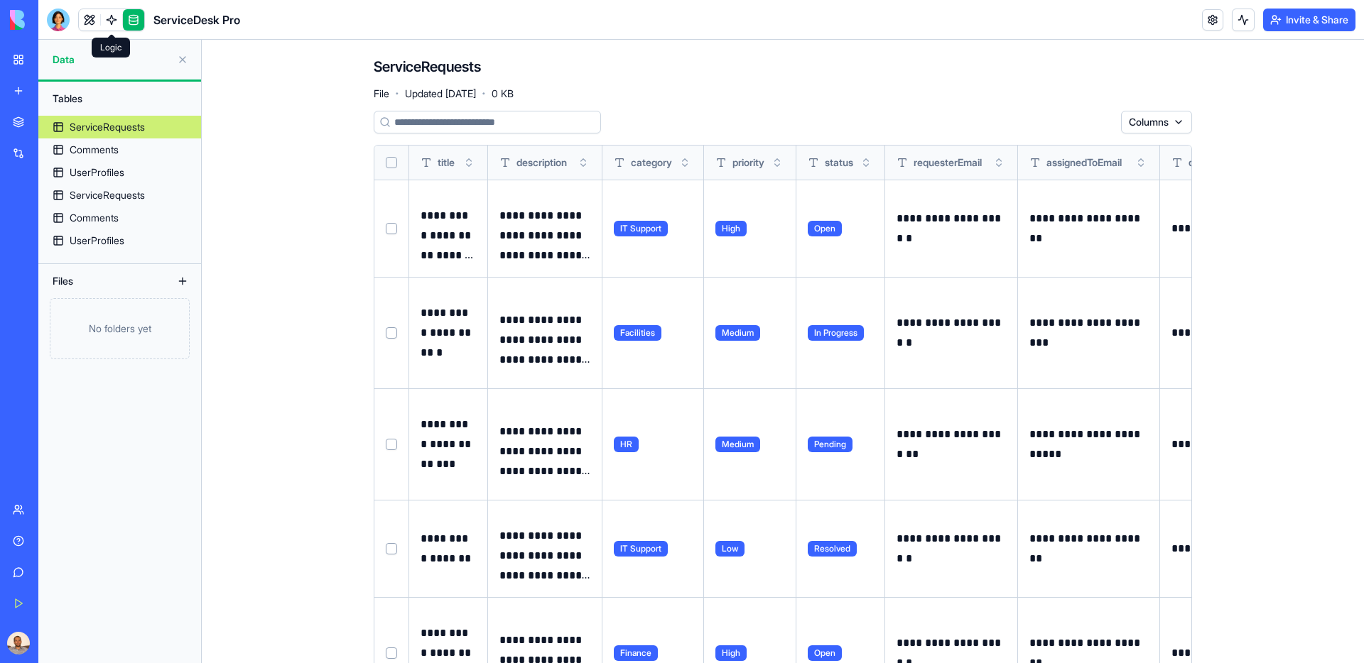
click at [116, 21] on link at bounding box center [111, 19] width 21 height 21
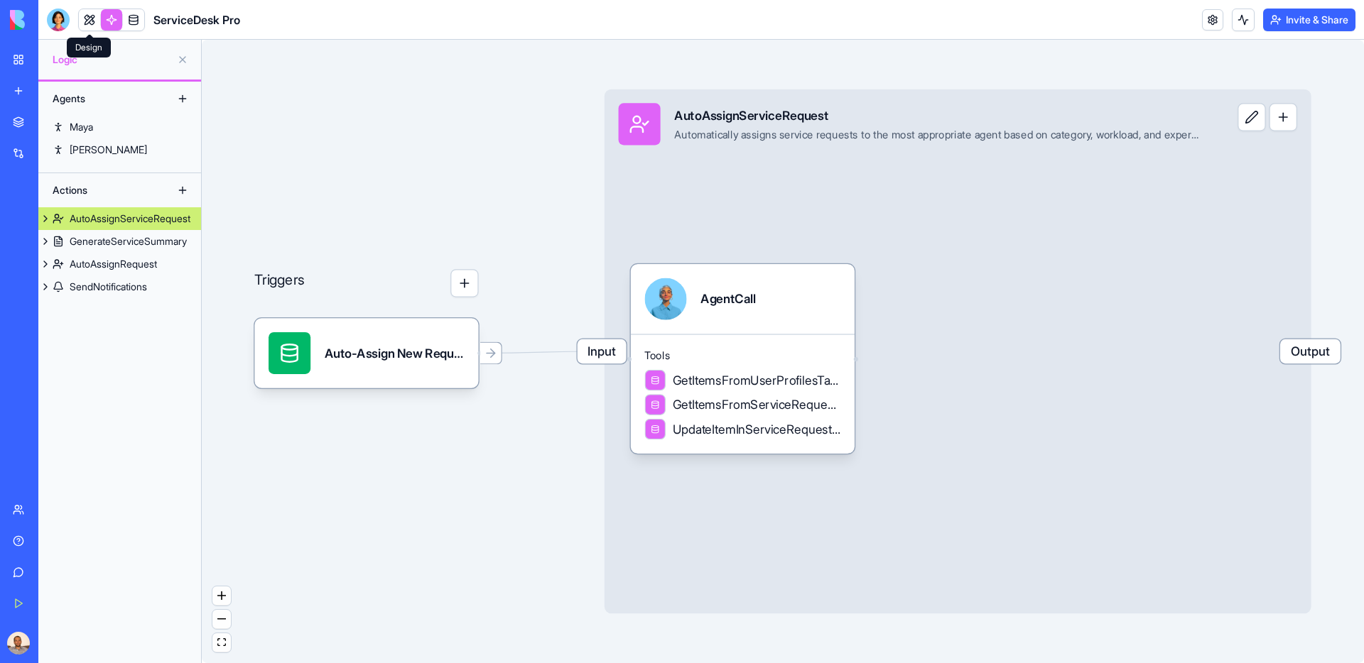
click at [92, 23] on link at bounding box center [89, 19] width 21 height 21
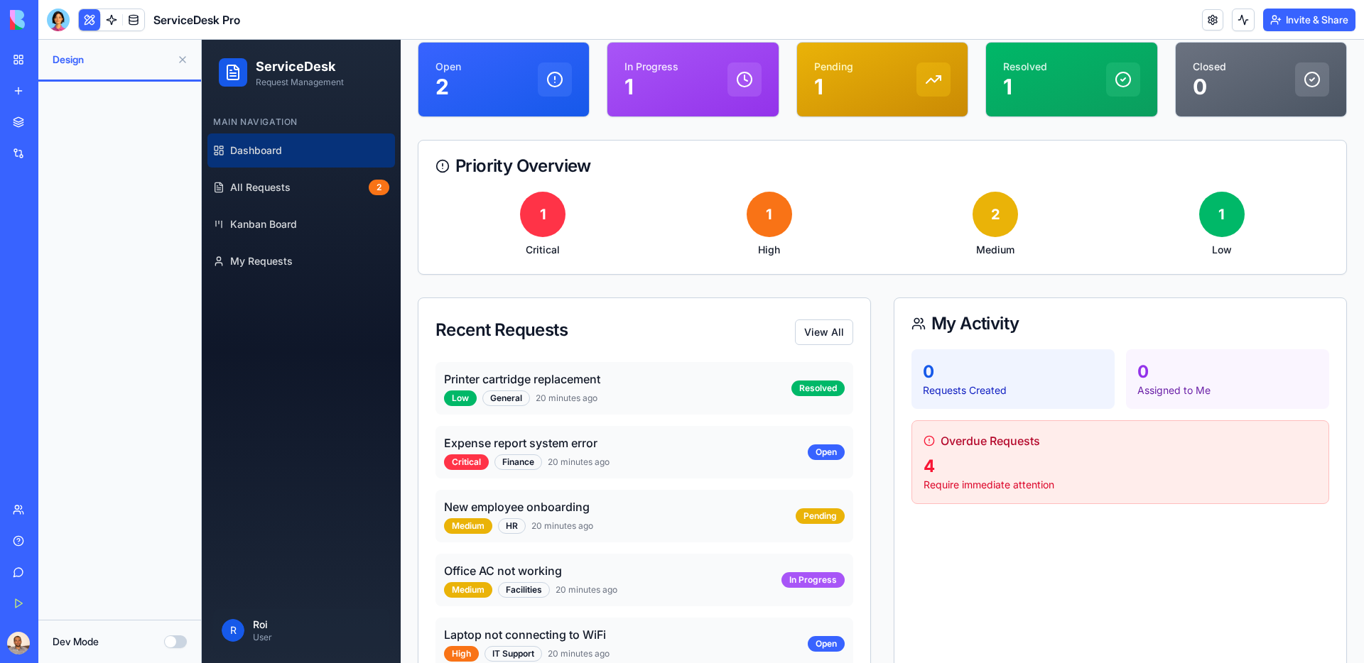
scroll to position [134, 0]
